Goal: Information Seeking & Learning: Learn about a topic

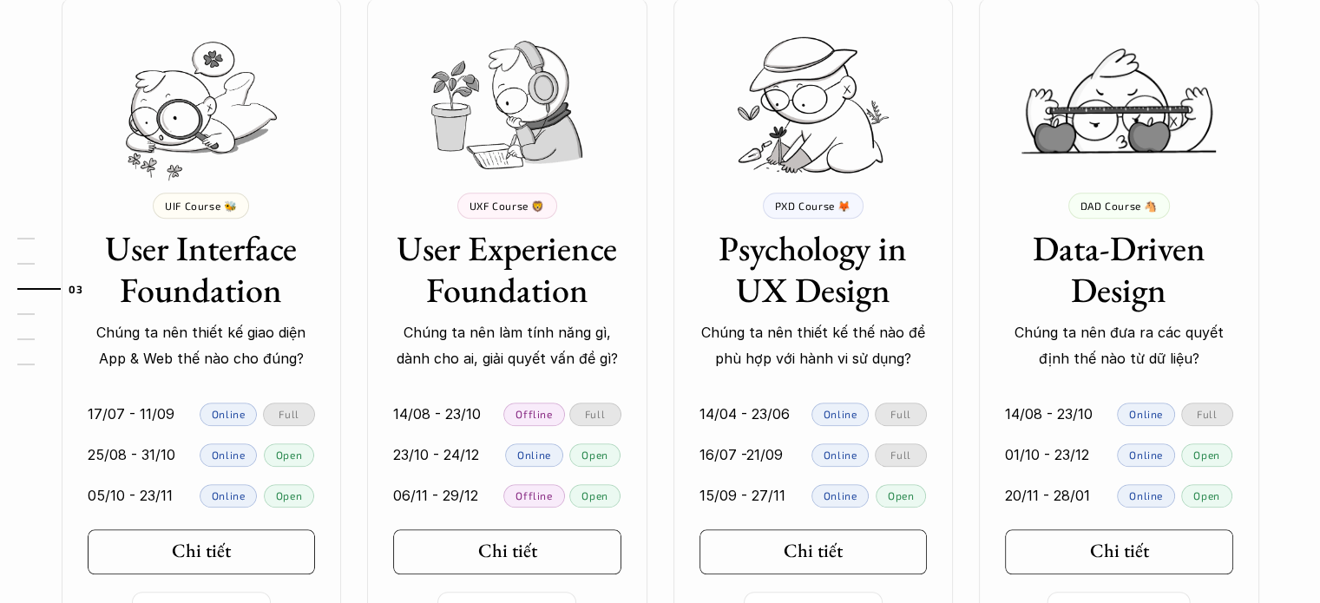
scroll to position [1624, 0]
click at [526, 284] on h3 "User Experience Foundation" at bounding box center [507, 268] width 228 height 83
click at [529, 556] on h5 "Chi tiết" at bounding box center [500, 550] width 59 height 23
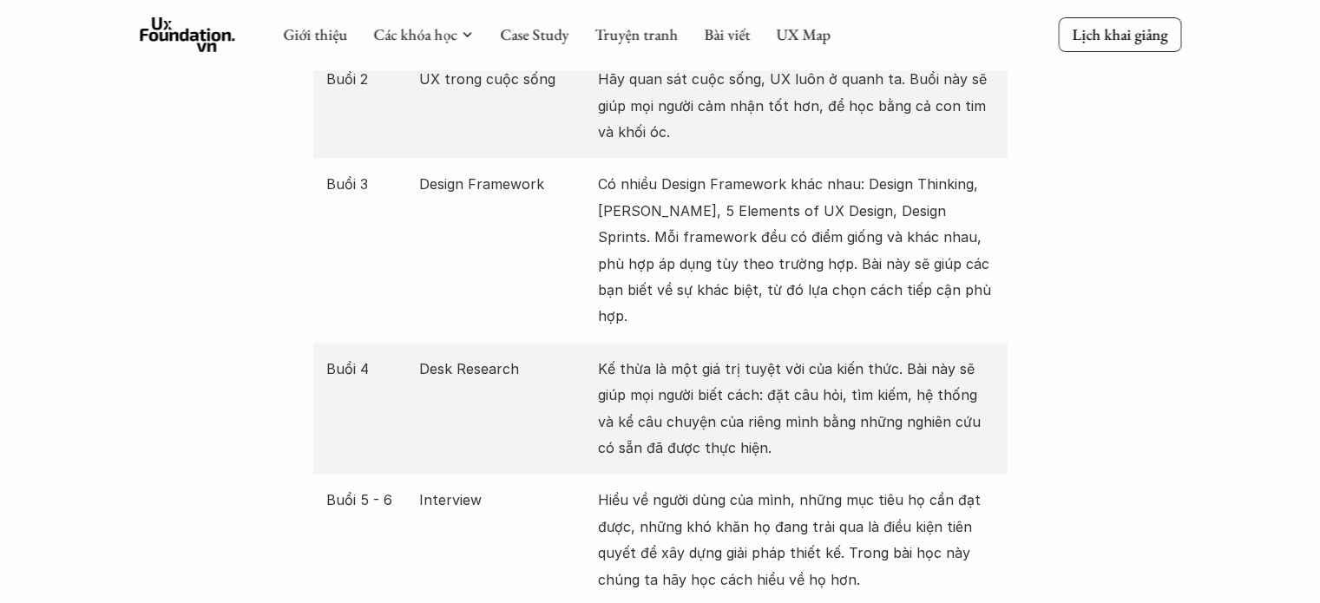
scroll to position [2246, 0]
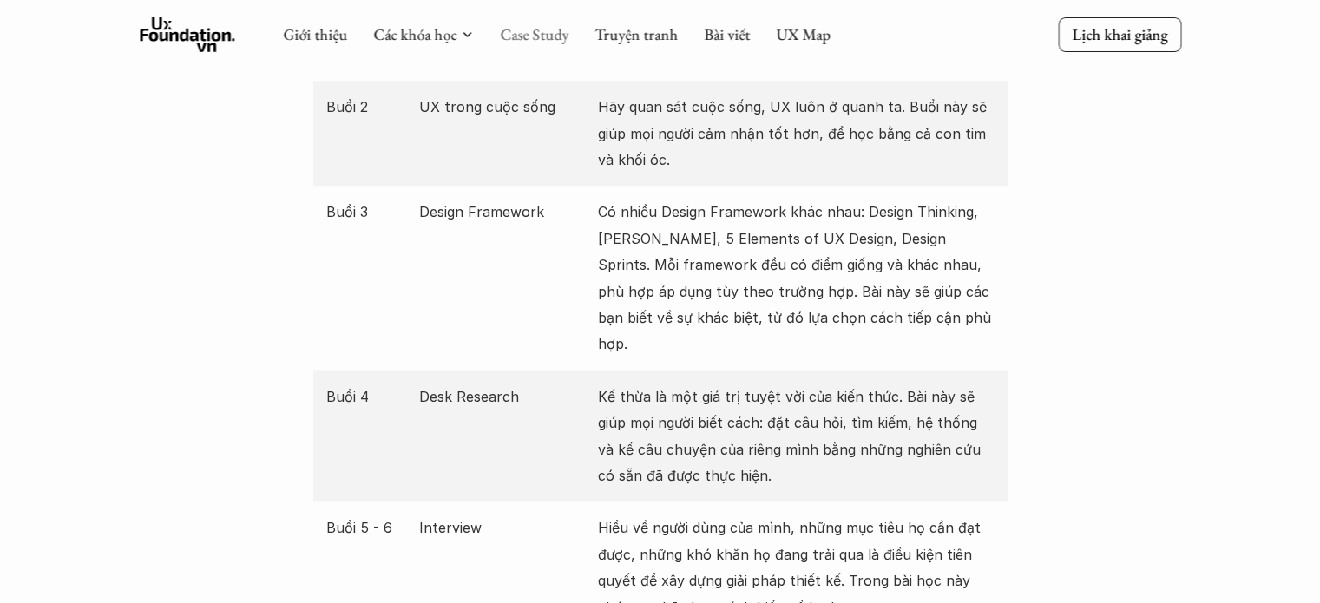
click at [560, 29] on link "Case Study" at bounding box center [534, 34] width 69 height 20
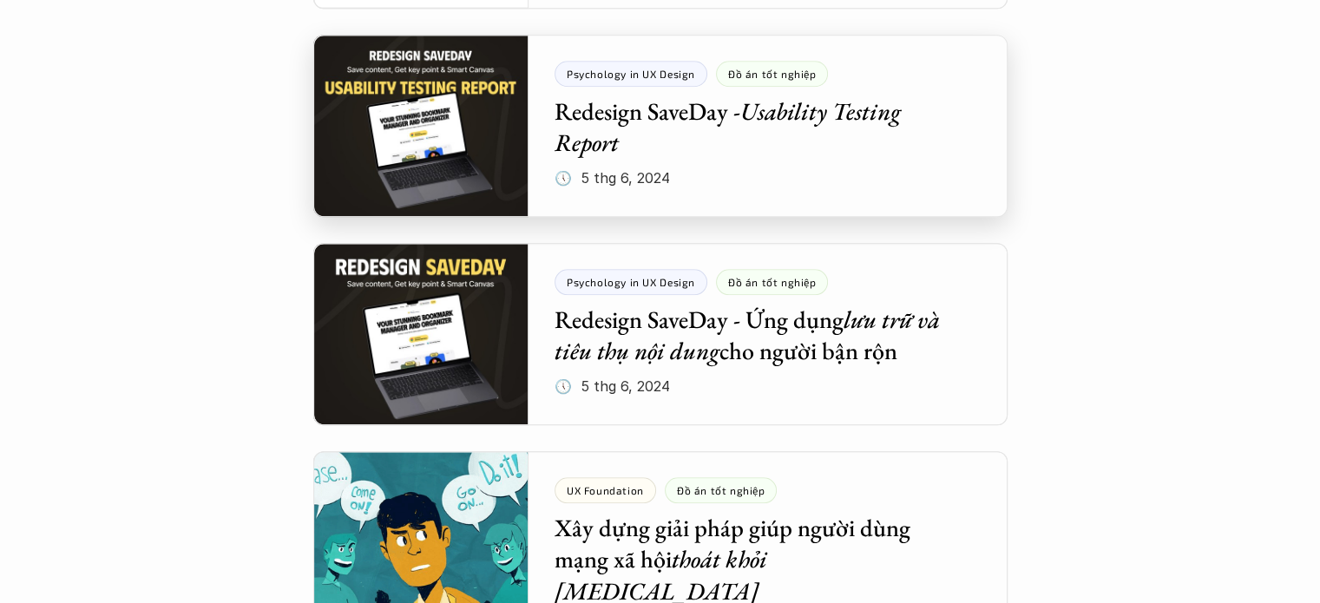
scroll to position [1618, 0]
click at [590, 148] on div at bounding box center [660, 126] width 694 height 182
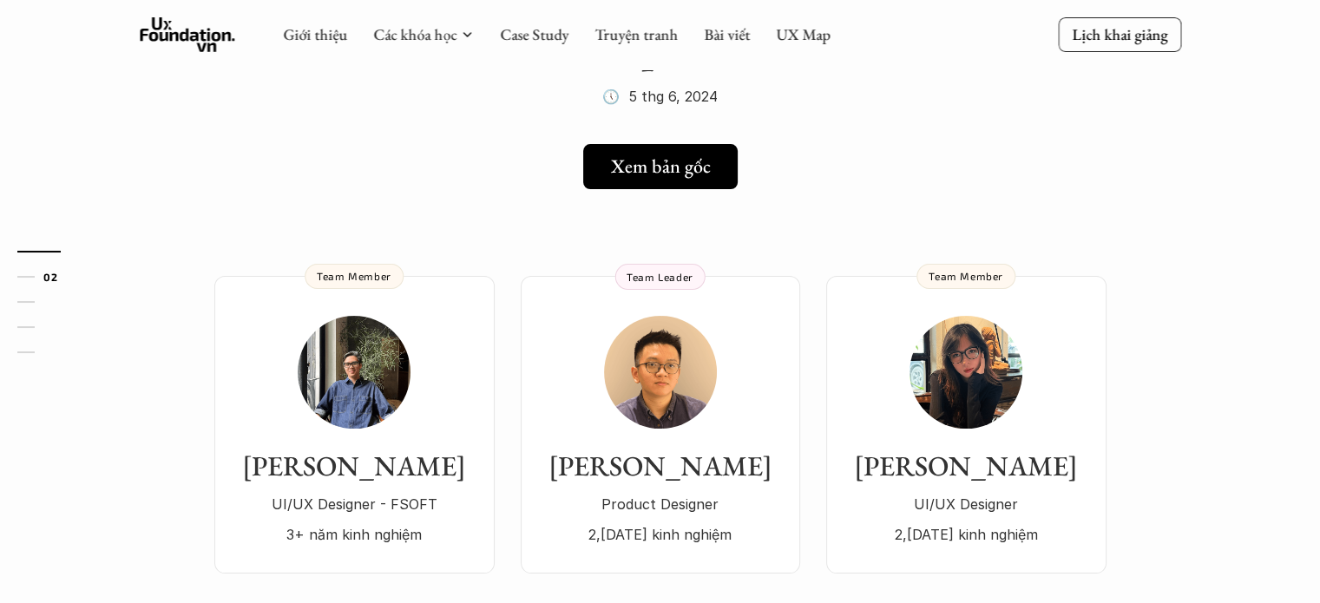
scroll to position [233, 0]
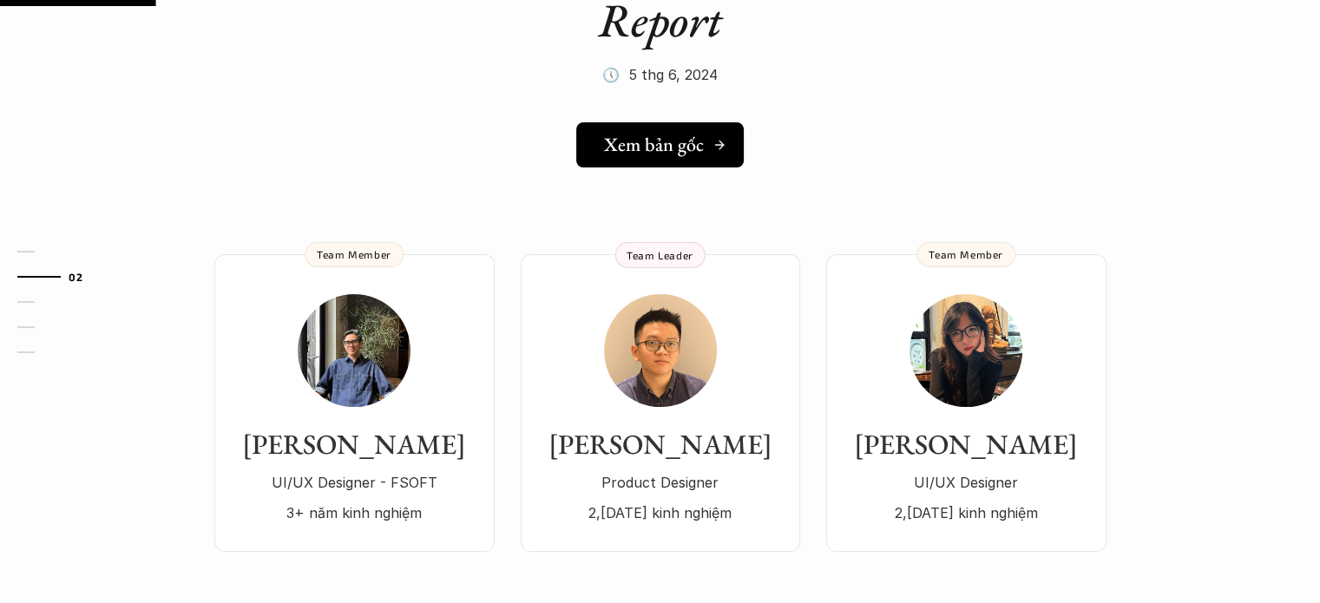
click at [667, 163] on link "Xem bản gốc" at bounding box center [660, 144] width 168 height 45
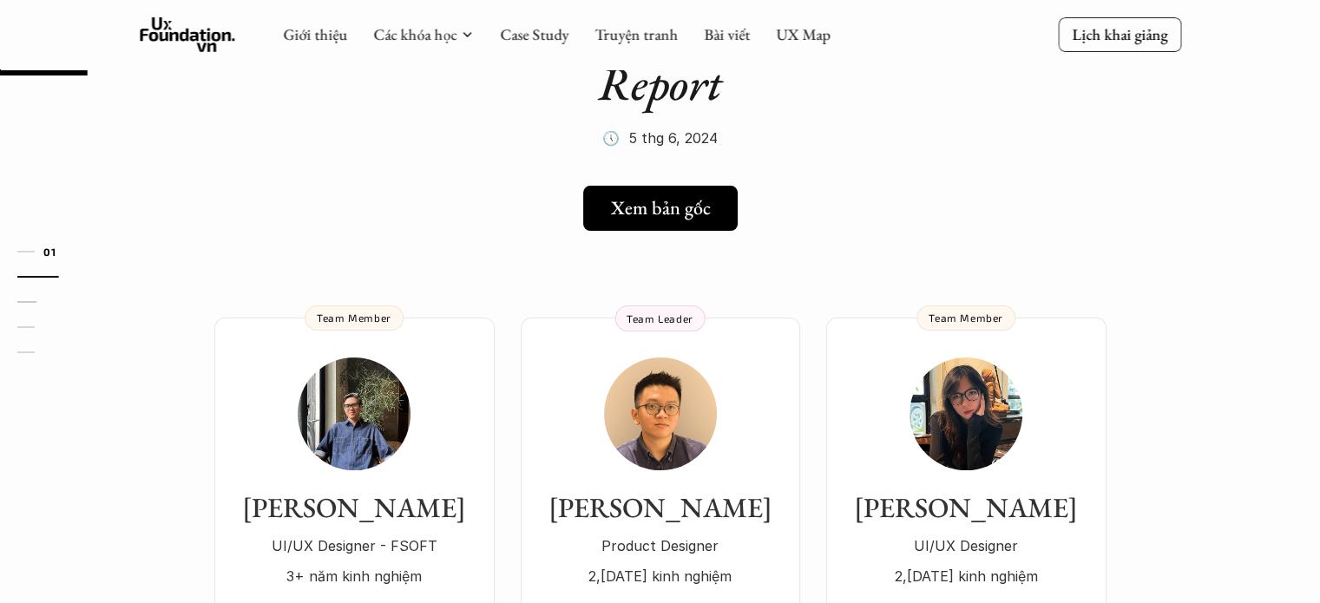
scroll to position [131, 0]
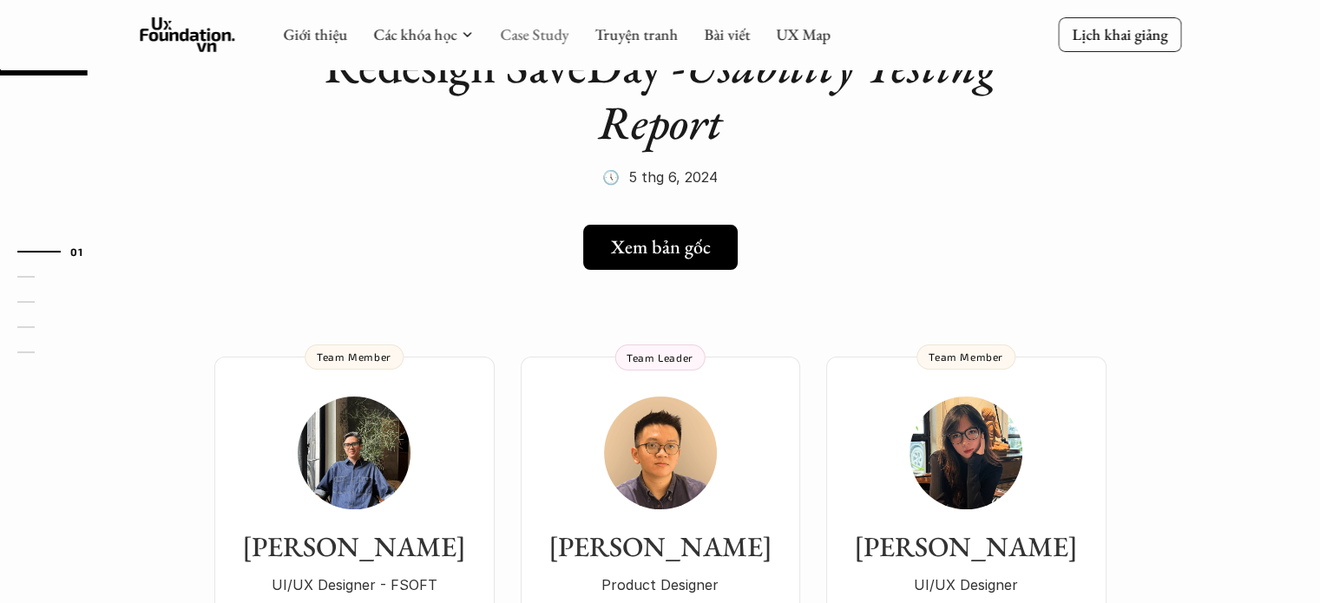
click at [514, 41] on link "Case Study" at bounding box center [534, 34] width 69 height 20
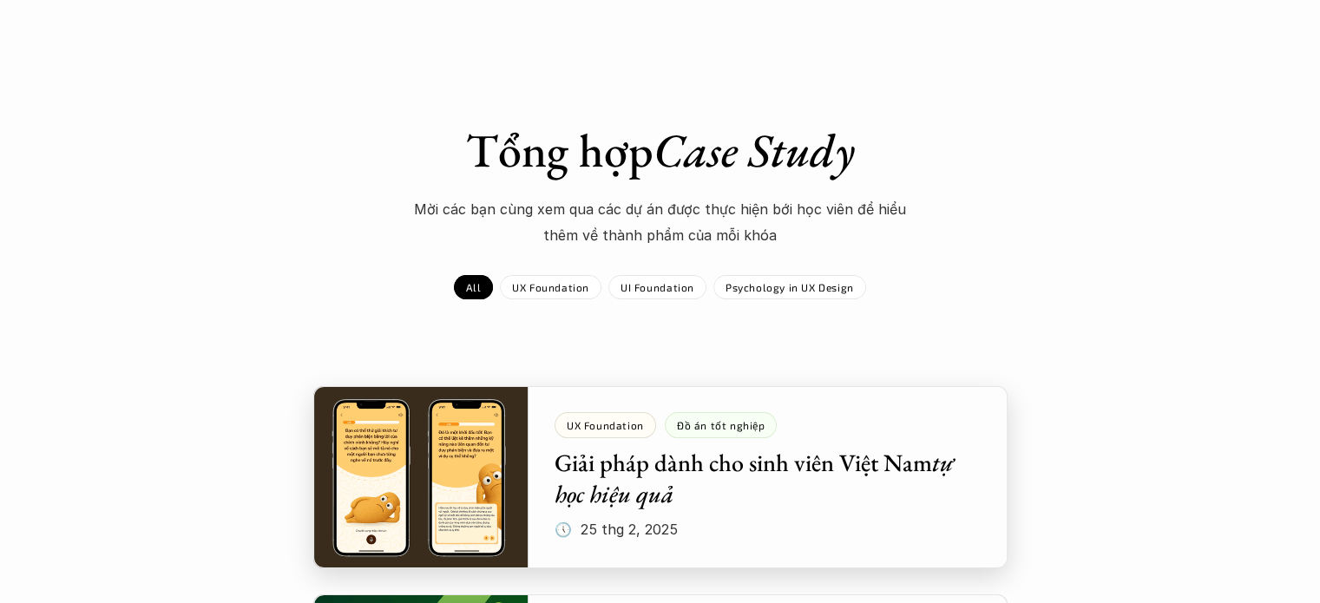
scroll to position [17, 0]
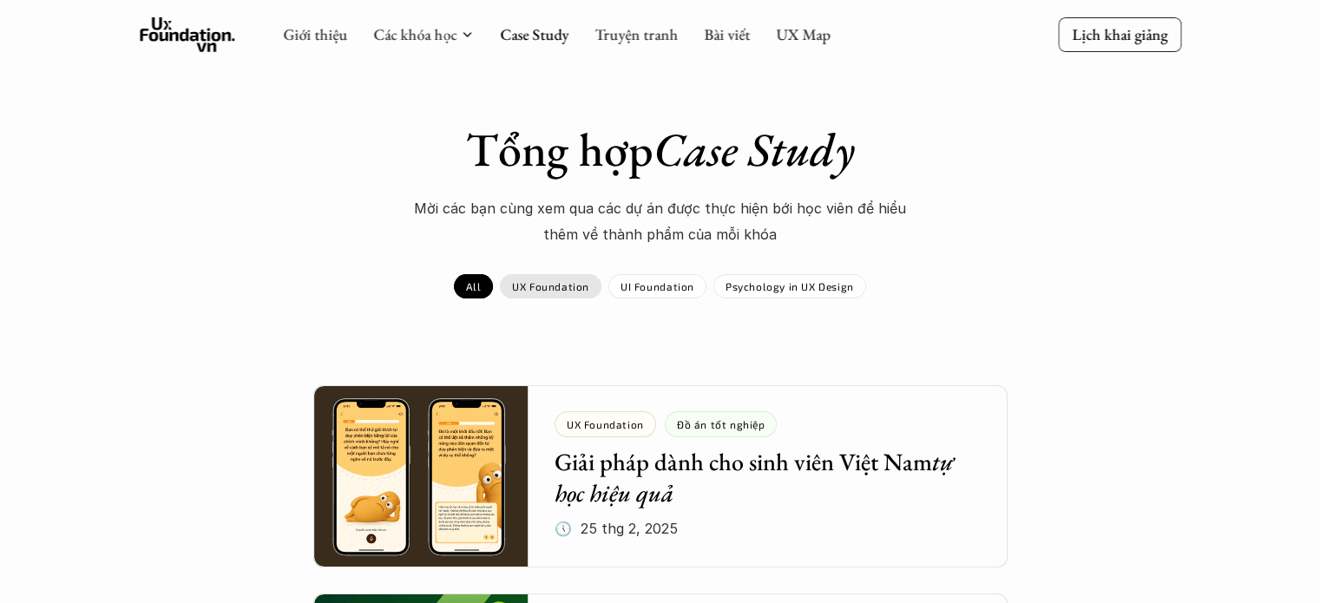
click at [592, 293] on div "UX Foundation" at bounding box center [551, 286] width 102 height 24
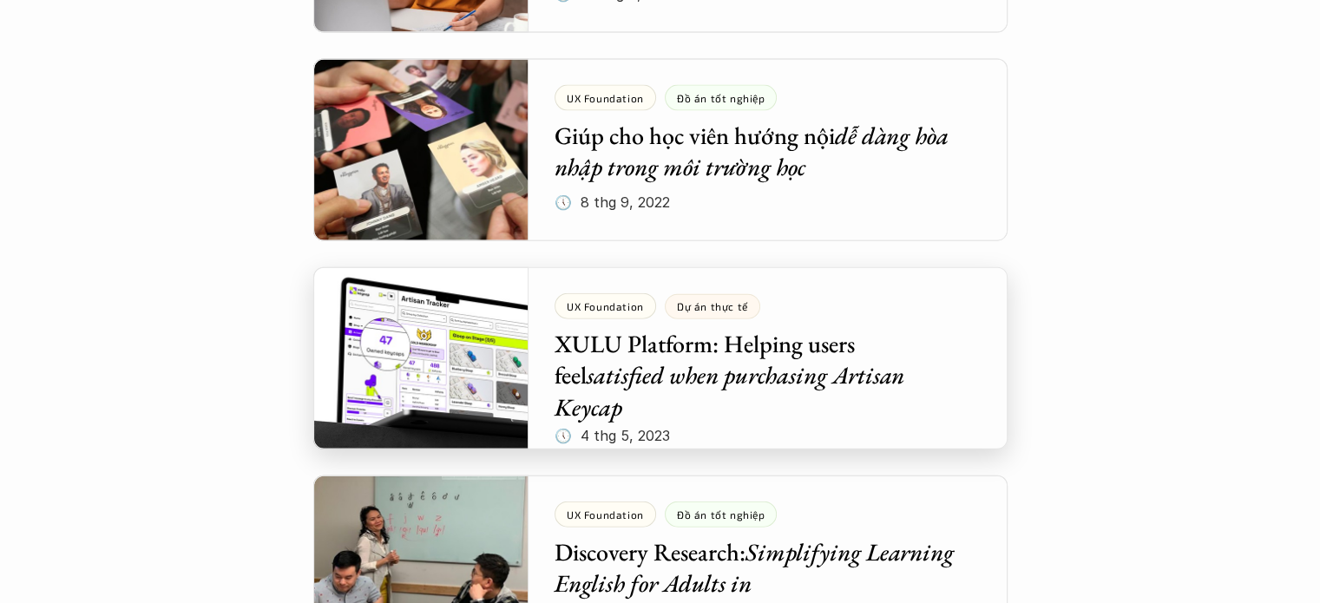
scroll to position [3901, 0]
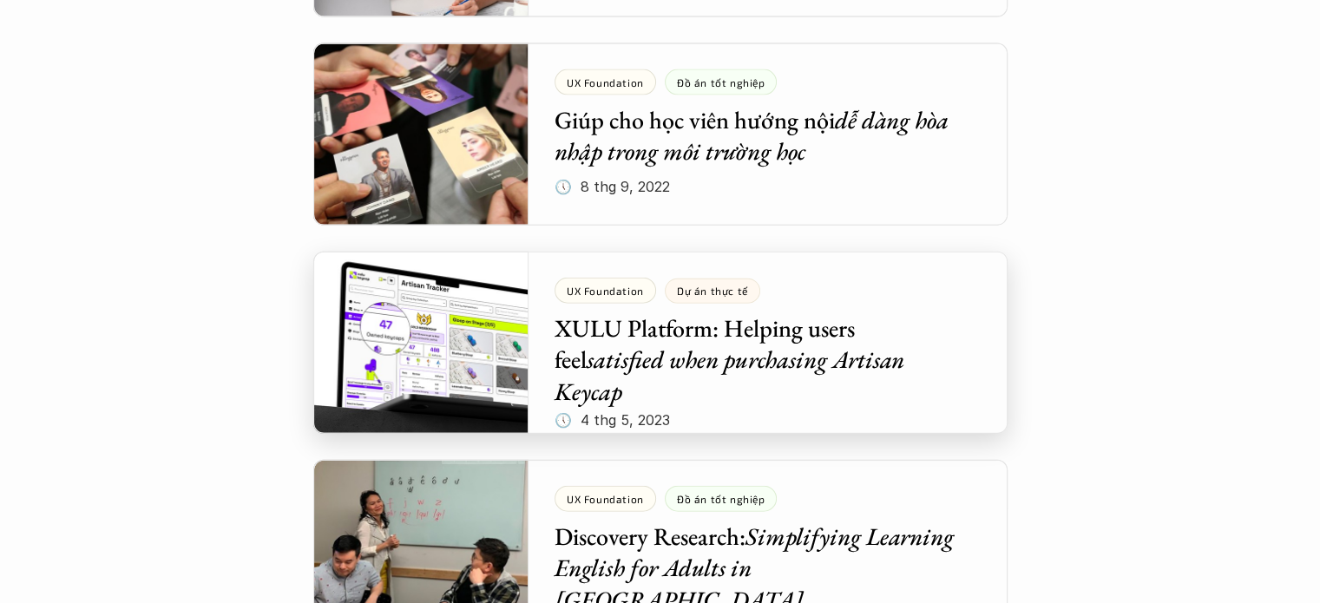
click at [657, 329] on div at bounding box center [660, 343] width 694 height 182
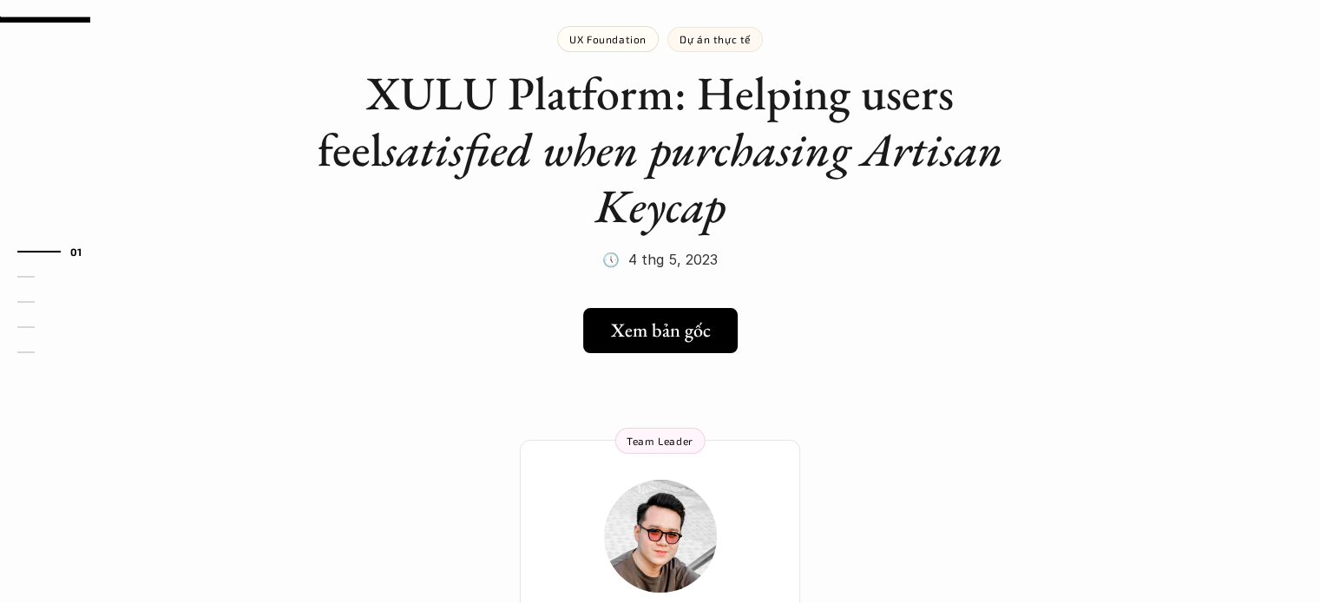
scroll to position [106, 0]
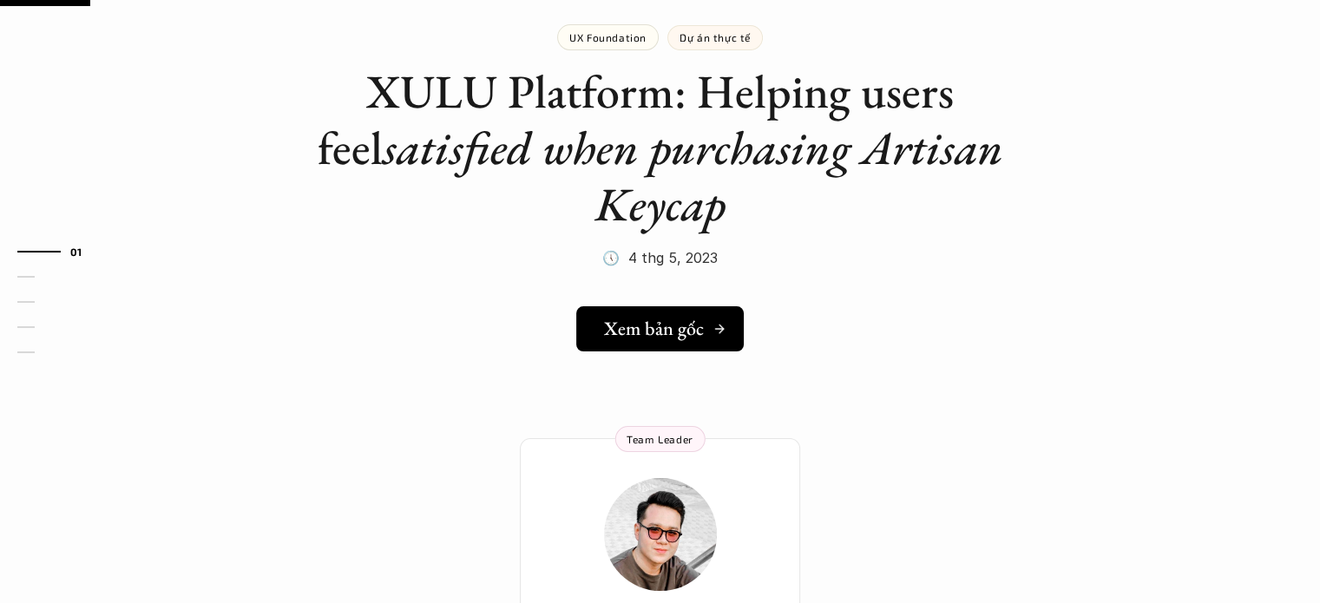
click at [657, 329] on h5 "Xem bản gốc" at bounding box center [654, 329] width 100 height 23
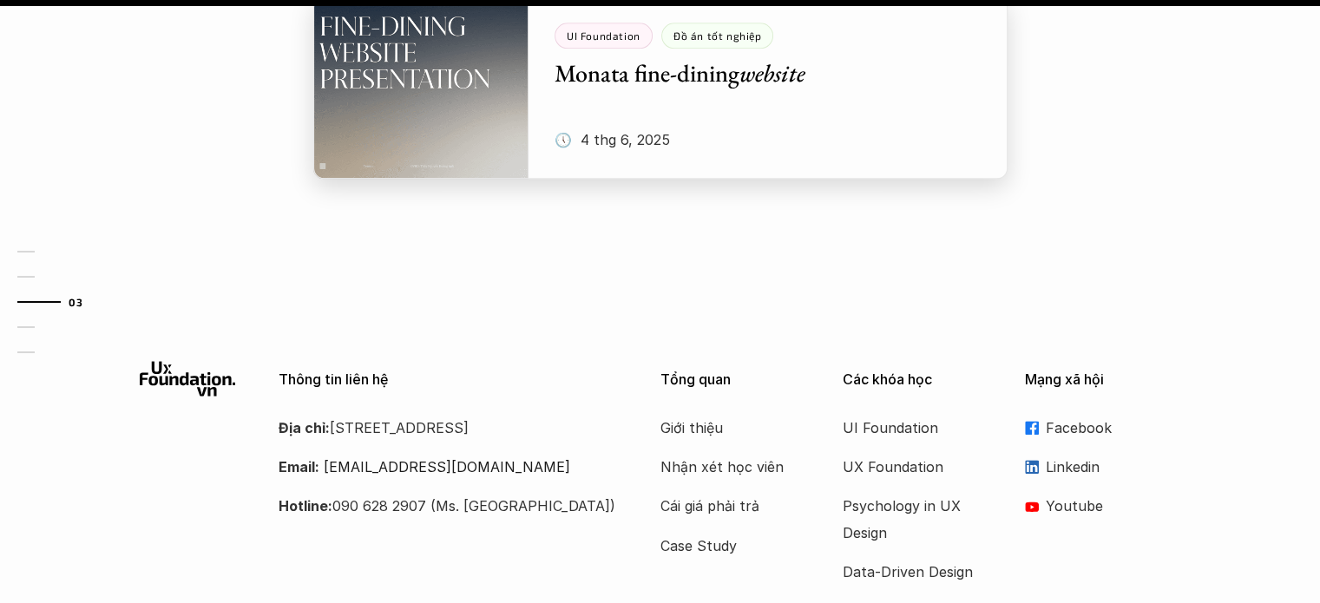
scroll to position [1923, 0]
